Goal: Communication & Community: Answer question/provide support

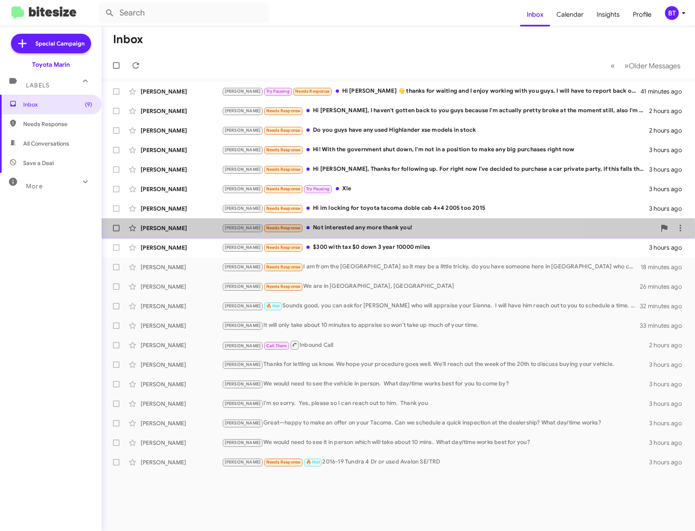
click at [382, 227] on div "[PERSON_NAME] Needs Response Not interested any more thank you!" at bounding box center [439, 227] width 434 height 9
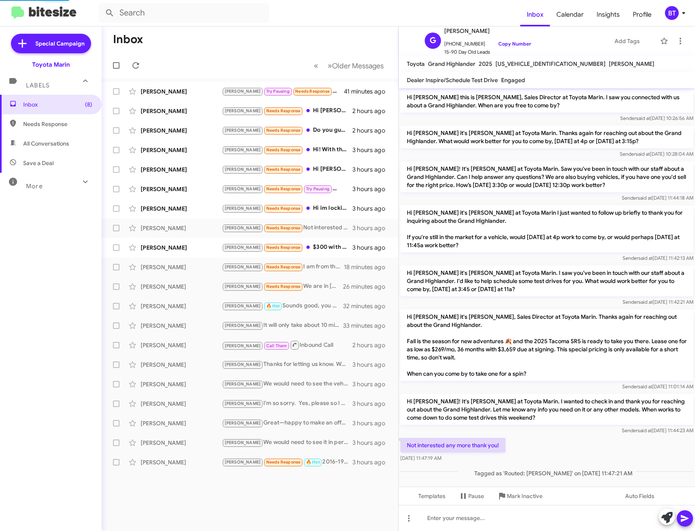
scroll to position [11, 0]
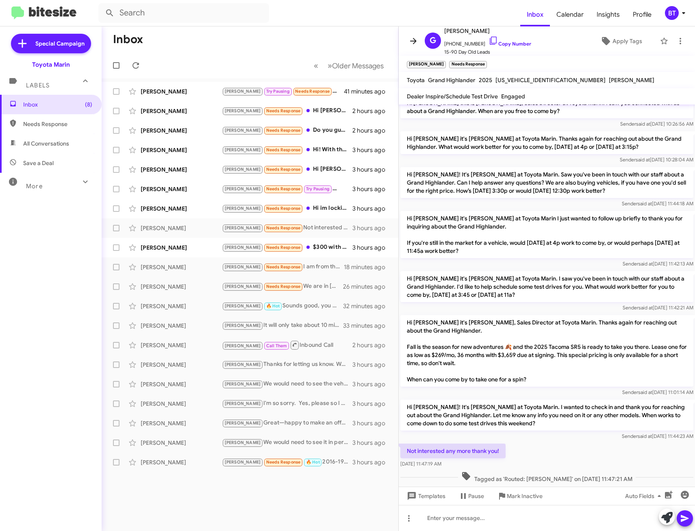
click at [418, 39] on span at bounding box center [413, 41] width 16 height 10
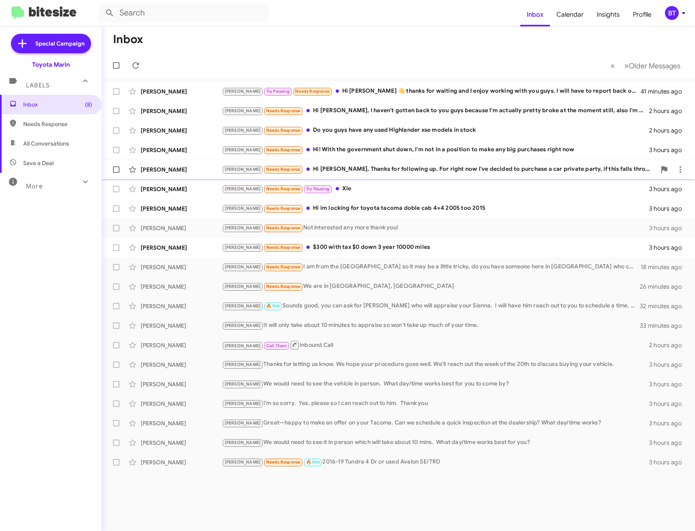
click at [372, 172] on div "[PERSON_NAME] Needs Response Hi [PERSON_NAME], Thanks for following up. For rig…" at bounding box center [439, 169] width 434 height 9
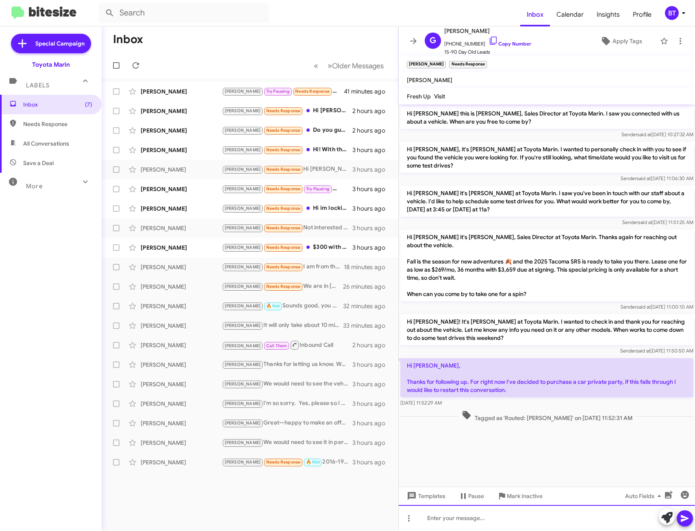
click at [467, 518] on div at bounding box center [547, 518] width 296 height 26
click at [683, 518] on icon at bounding box center [685, 518] width 10 height 10
click at [414, 38] on icon at bounding box center [413, 41] width 7 height 6
